Goal: Task Accomplishment & Management: Manage account settings

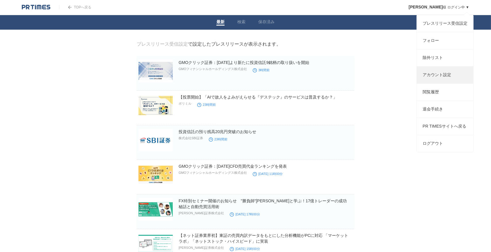
click at [443, 82] on link "アカウント設定" at bounding box center [445, 75] width 56 height 17
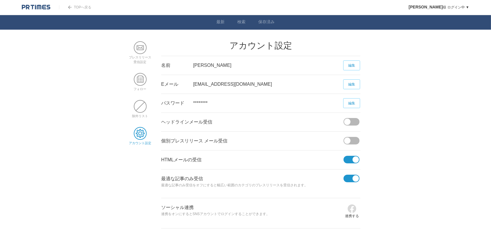
click at [349, 86] on link "編集" at bounding box center [352, 84] width 17 height 10
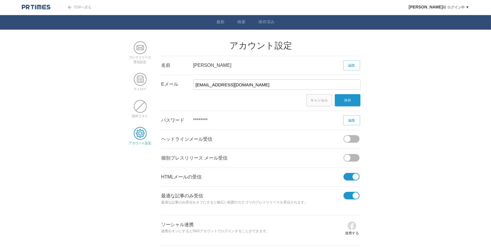
drag, startPoint x: 276, startPoint y: 84, endPoint x: 54, endPoint y: 74, distance: 222.7
click at [54, 77] on body "TOPへ戻る [PERSON_NAME] ログイン中 ▼ プレスリリース受信設定 フォロー 除外リスト アカウント設定 閲覧履歴 退会手続き PR TIMES…" at bounding box center [245, 123] width 491 height 246
type input "[EMAIL_ADDRESS][DOMAIN_NAME]"
click at [342, 101] on link "保存" at bounding box center [348, 100] width 26 height 12
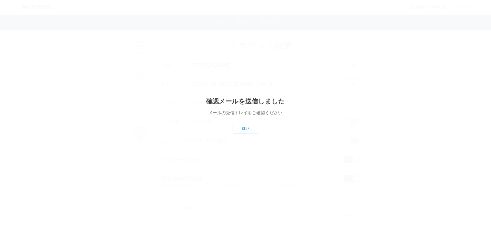
click at [249, 131] on link "はい" at bounding box center [246, 128] width 26 height 10
